Goal: Task Accomplishment & Management: Use online tool/utility

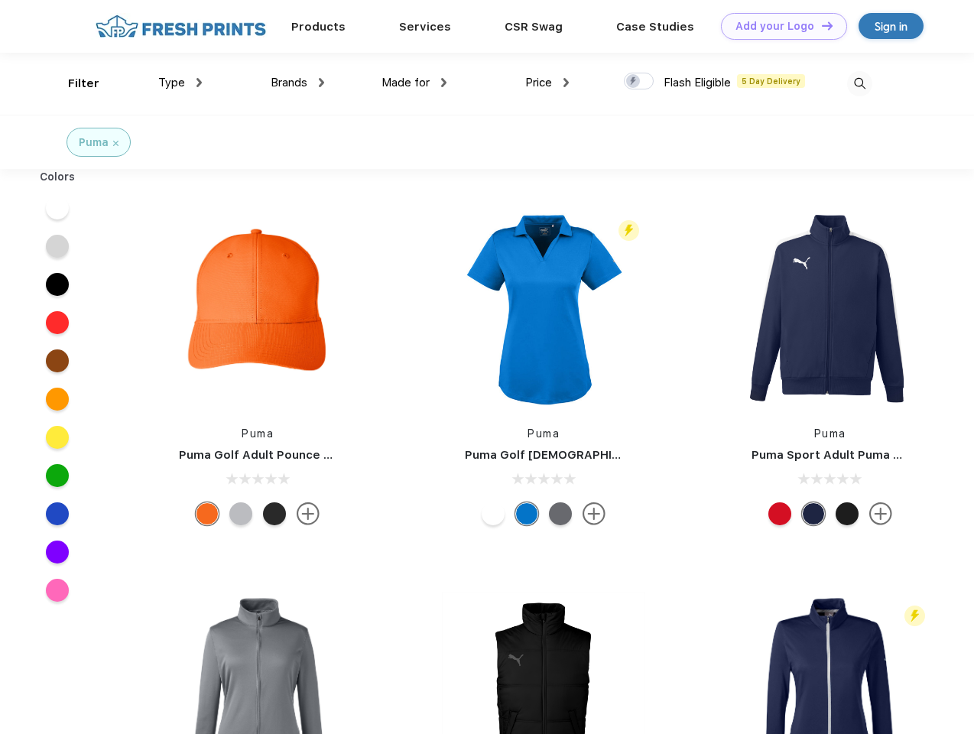
click at [778, 26] on link "Add your Logo Design Tool" at bounding box center [784, 26] width 126 height 27
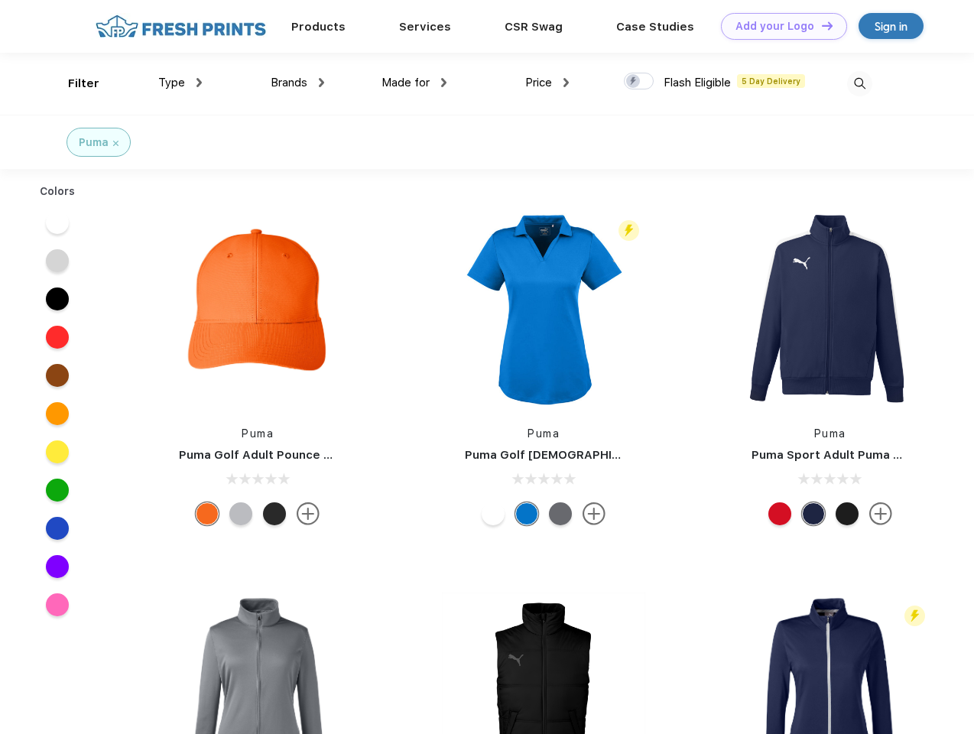
click at [0, 0] on div "Design Tool" at bounding box center [0, 0] width 0 height 0
click at [820, 25] on link "Add your Logo Design Tool" at bounding box center [784, 26] width 126 height 27
click at [73, 83] on div "Filter" at bounding box center [83, 84] width 31 height 18
click at [180, 83] on span "Type" at bounding box center [171, 83] width 27 height 14
click at [297, 83] on span "Brands" at bounding box center [289, 83] width 37 height 14
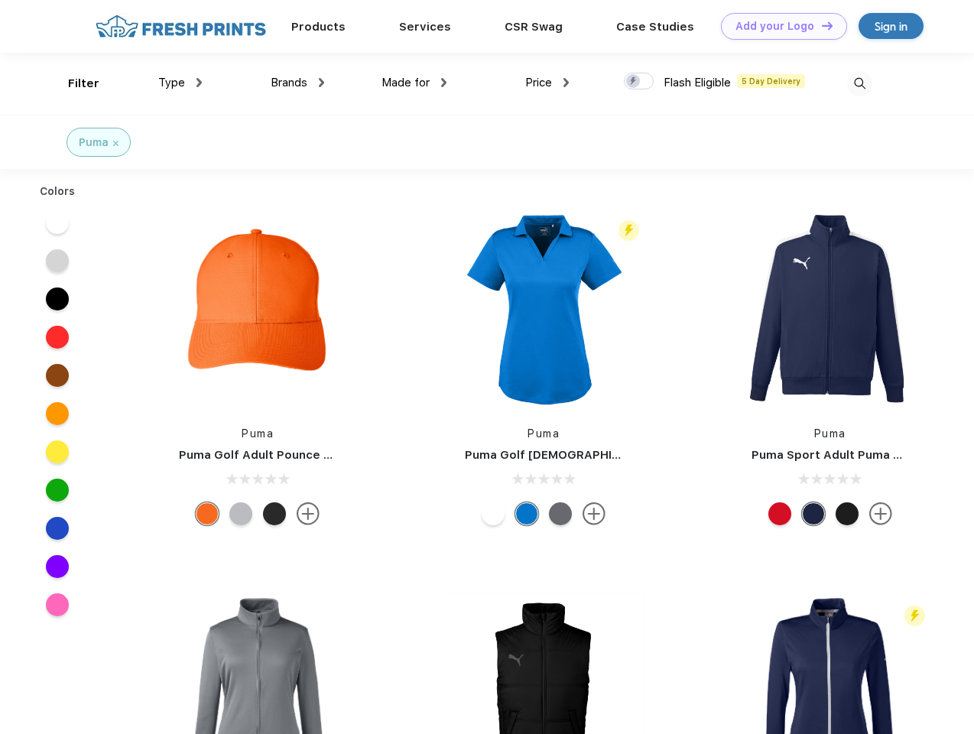
click at [414, 83] on span "Made for" at bounding box center [405, 83] width 48 height 14
click at [547, 83] on span "Price" at bounding box center [538, 83] width 27 height 14
click at [639, 82] on div at bounding box center [639, 81] width 30 height 17
click at [633, 82] on input "checkbox" at bounding box center [629, 77] width 10 height 10
click at [859, 83] on img at bounding box center [859, 83] width 25 height 25
